Goal: Task Accomplishment & Management: Use online tool/utility

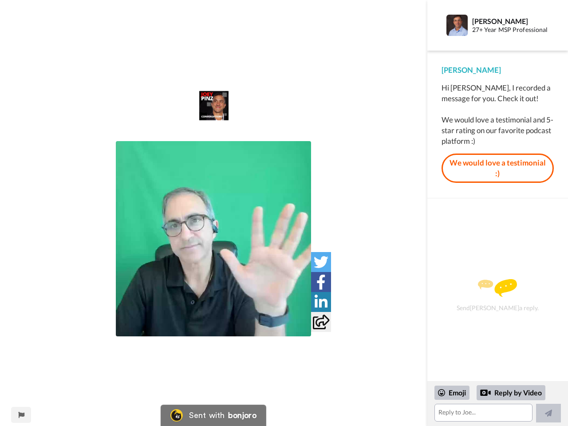
click at [213, 239] on img at bounding box center [213, 238] width 195 height 195
click at [321, 262] on icon at bounding box center [321, 262] width 15 height 15
click at [321, 282] on icon at bounding box center [320, 282] width 9 height 15
click at [321, 302] on icon at bounding box center [321, 302] width 13 height 15
click at [321, 322] on icon at bounding box center [321, 322] width 16 height 15
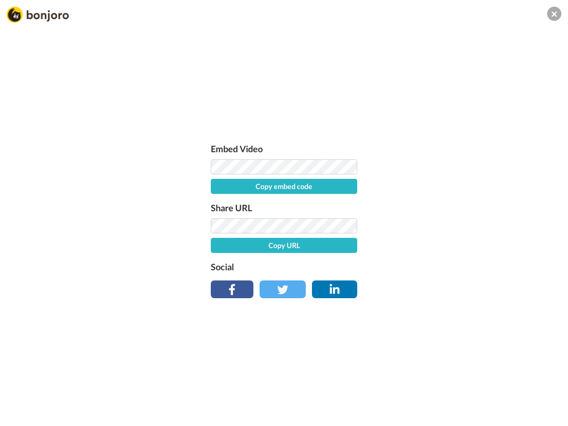
click at [21, 415] on div "Embed Video Copy embed code Share URL Copy URL Social" at bounding box center [284, 261] width 568 height 426
click at [498, 404] on div "Embed Video Copy embed code Share URL Copy URL Social" at bounding box center [284, 261] width 568 height 426
click at [452, 393] on div "Embed Video Copy embed code Share URL Copy URL Social" at bounding box center [284, 261] width 568 height 426
click at [511, 393] on div "Embed Video Copy embed code Share URL Copy URL Social" at bounding box center [284, 261] width 568 height 426
click at [549, 413] on div "Embed Video Copy embed code Share URL Copy URL Social" at bounding box center [284, 261] width 568 height 426
